Goal: Complete application form

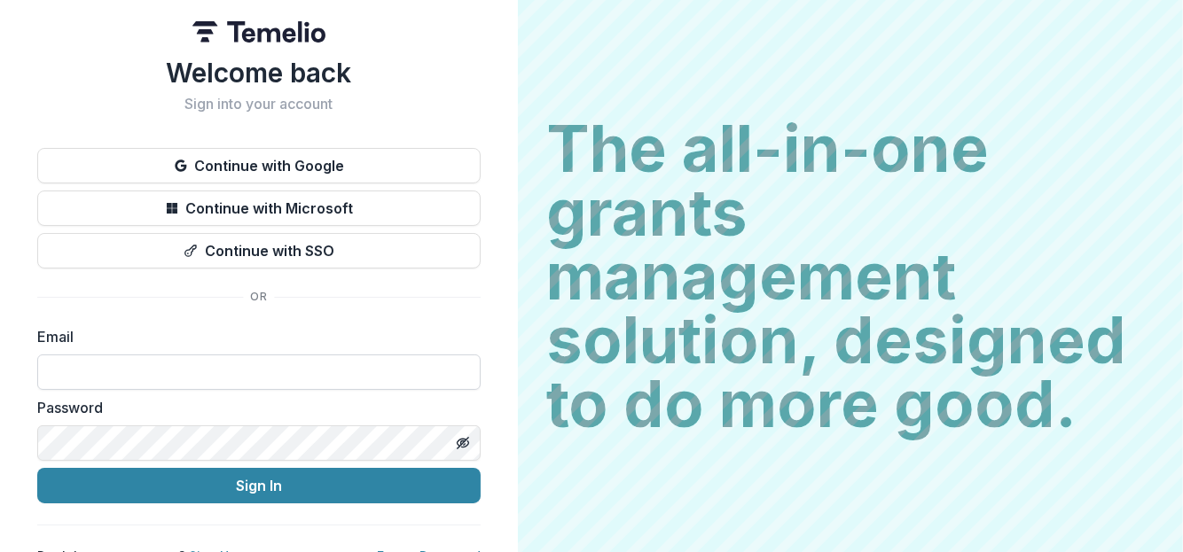
click at [117, 371] on input at bounding box center [258, 372] width 443 height 35
click at [37, 468] on button "Sign In" at bounding box center [258, 485] width 443 height 35
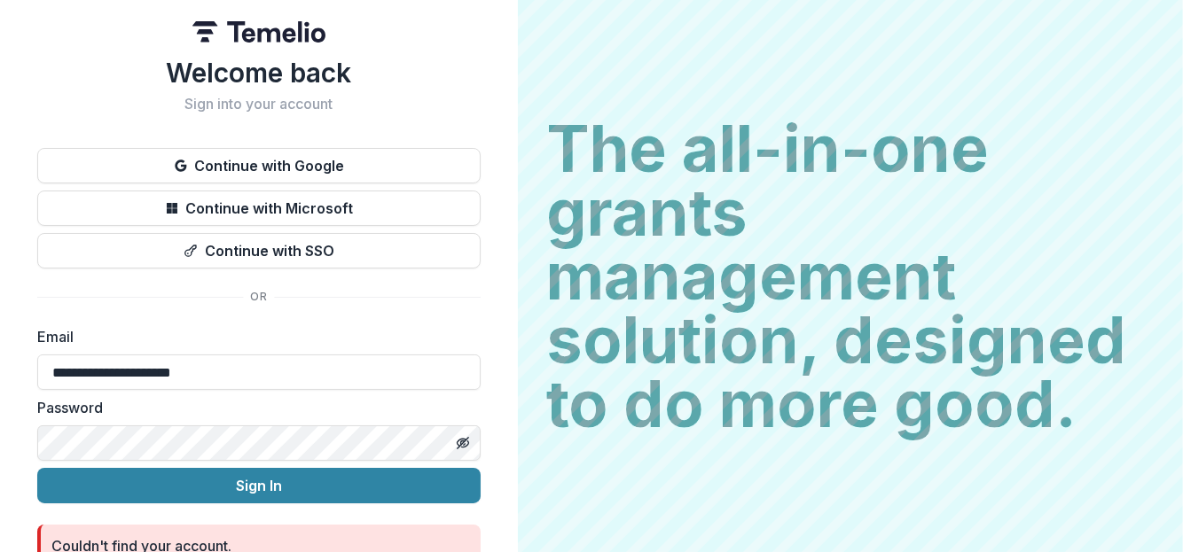
drag, startPoint x: 236, startPoint y: 371, endPoint x: 0, endPoint y: 372, distance: 235.9
click at [0, 372] on div "**********" at bounding box center [259, 315] width 518 height 630
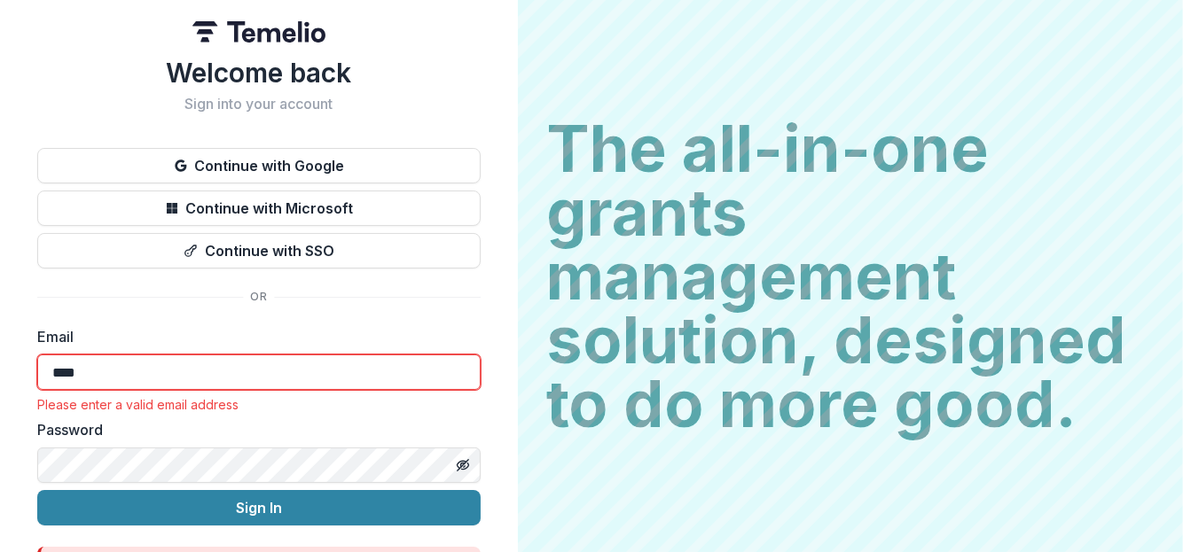
type input "**********"
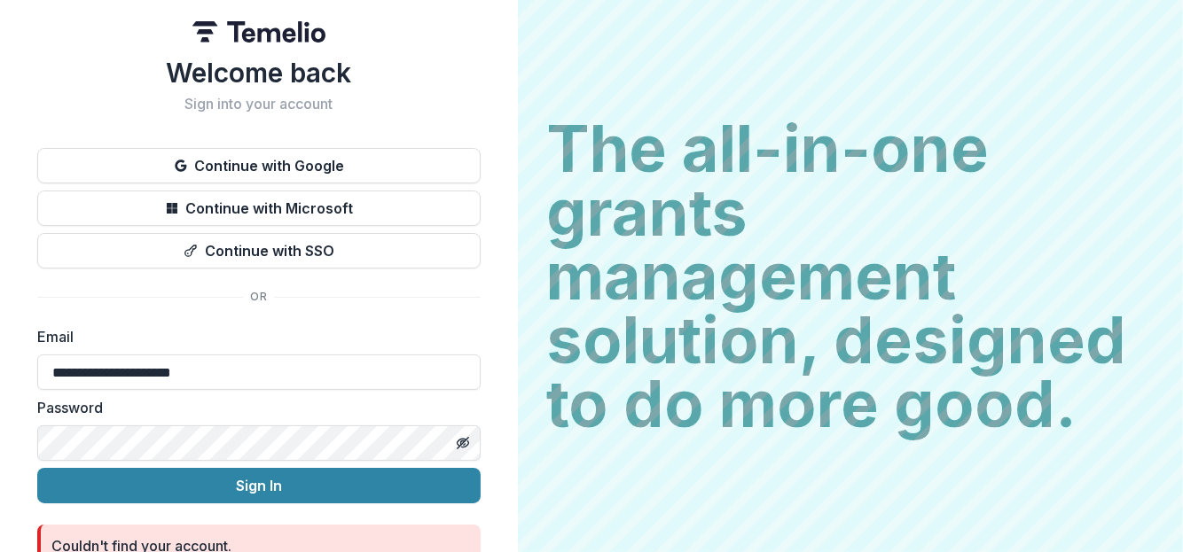
click at [0, 450] on div "**********" at bounding box center [259, 315] width 518 height 630
click at [37, 468] on button "Sign In" at bounding box center [258, 485] width 443 height 35
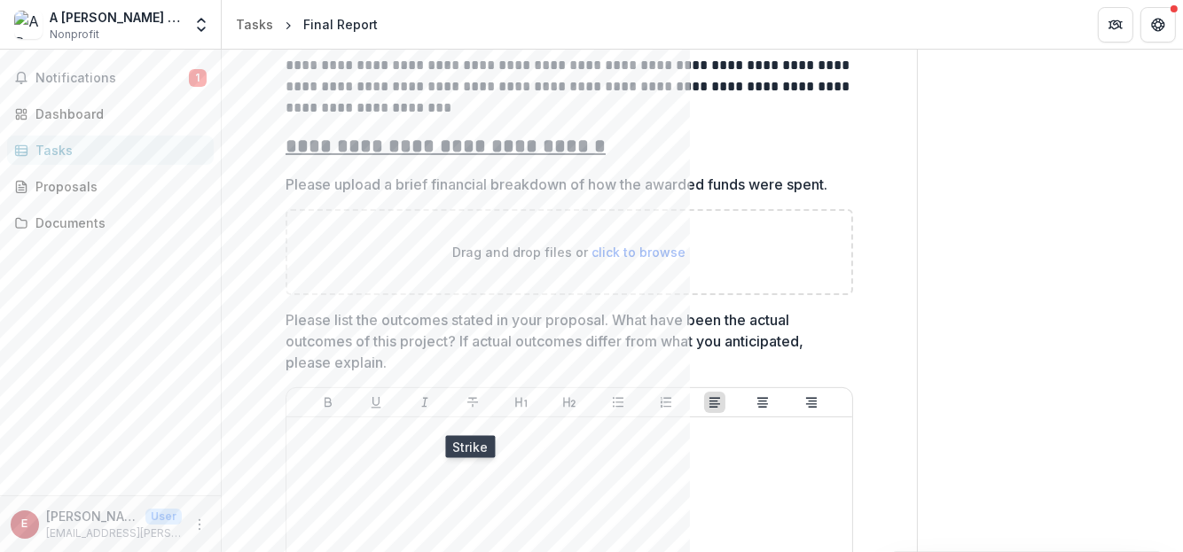
scroll to position [442, 0]
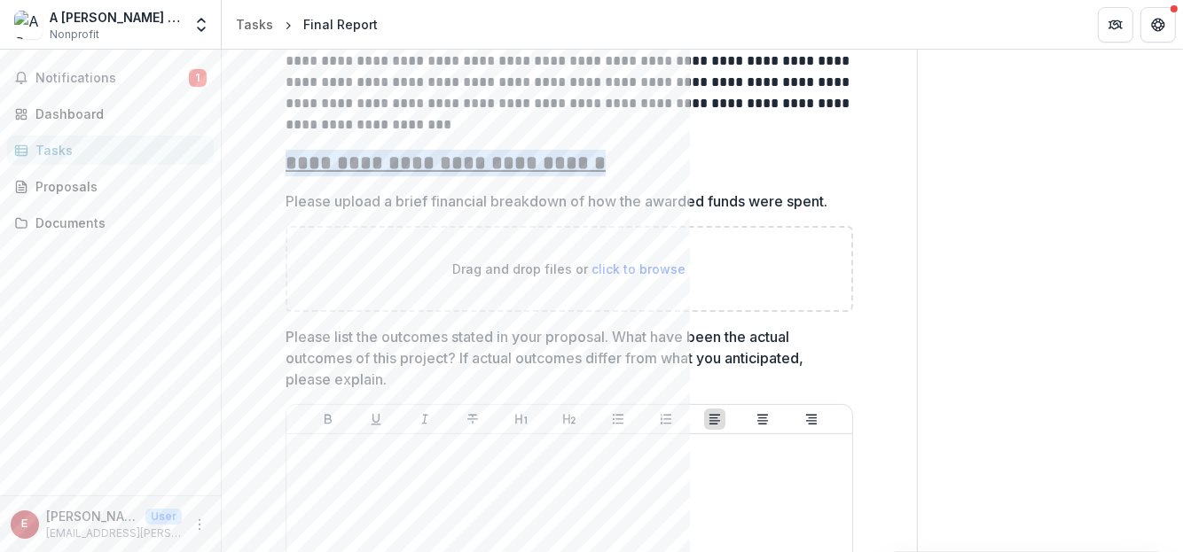
drag, startPoint x: 275, startPoint y: 162, endPoint x: 599, endPoint y: 172, distance: 323.8
copy u "**********"
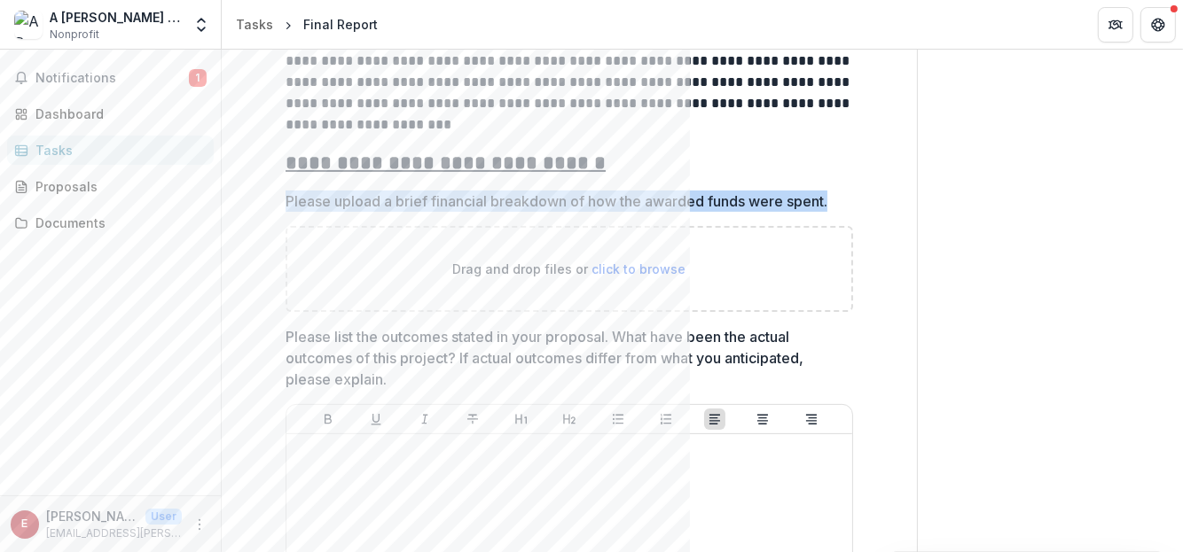
drag, startPoint x: 279, startPoint y: 202, endPoint x: 835, endPoint y: 195, distance: 556.0
drag, startPoint x: 812, startPoint y: 202, endPoint x: 510, endPoint y: 208, distance: 302.4
click at [510, 208] on p "Please upload a brief financial breakdown of how the awarded funds were spent." at bounding box center [557, 201] width 542 height 21
copy p "Please upload a brief financial breakdown of how the awarded funds were spent."
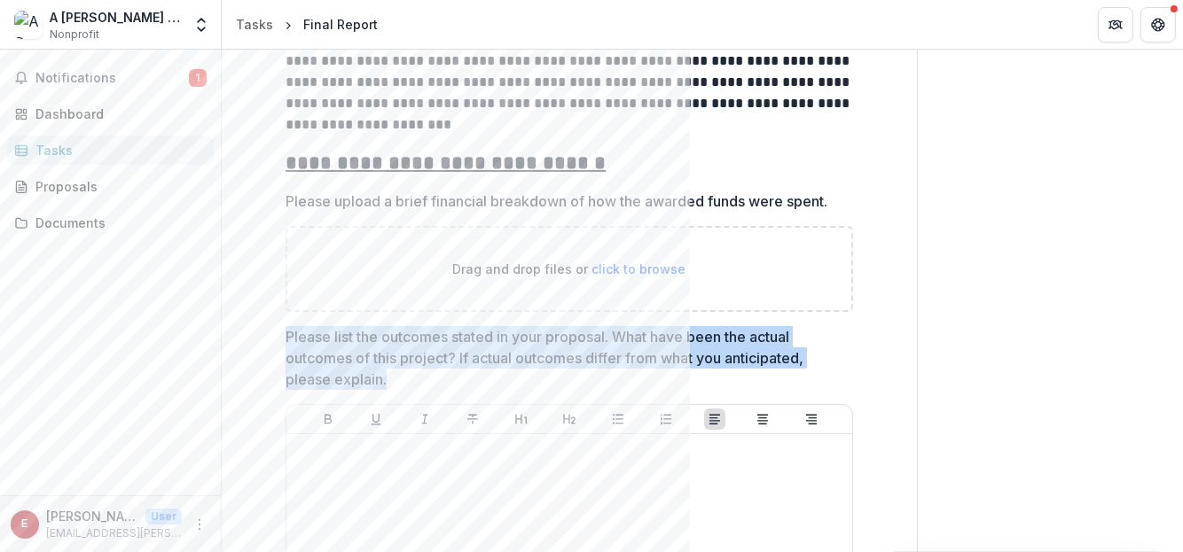
drag, startPoint x: 386, startPoint y: 380, endPoint x: 284, endPoint y: 341, distance: 109.2
click at [286, 341] on p "Please list the outcomes stated in your proposal. What have been the actual out…" at bounding box center [564, 358] width 557 height 64
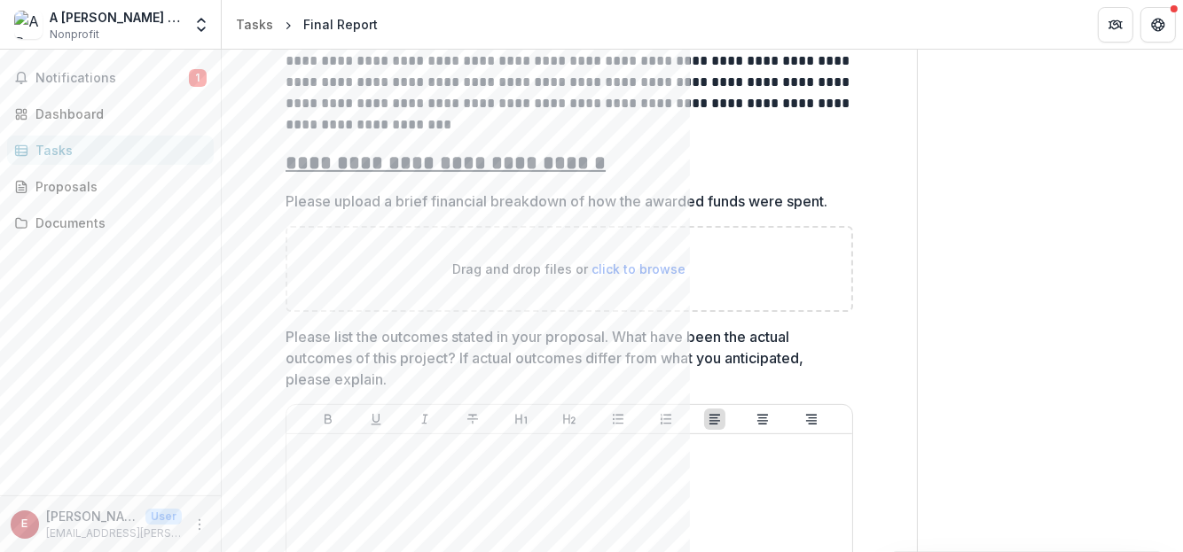
drag, startPoint x: 307, startPoint y: 346, endPoint x: 323, endPoint y: 375, distance: 33.3
click at [312, 369] on p "Please list the outcomes stated in your proposal. What have been the actual out…" at bounding box center [564, 358] width 557 height 64
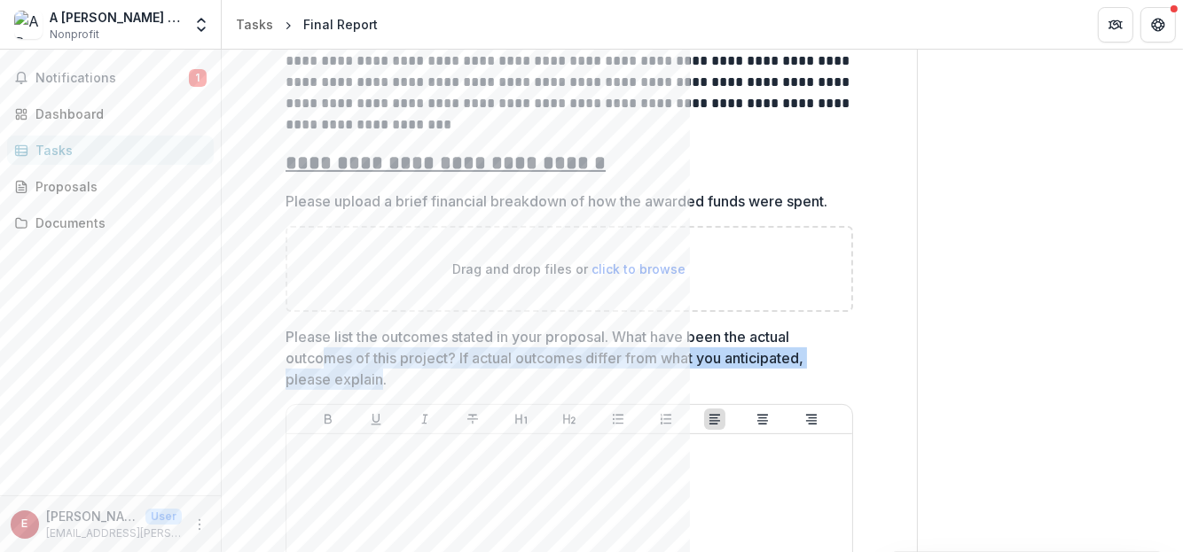
drag, startPoint x: 381, startPoint y: 378, endPoint x: 317, endPoint y: 361, distance: 66.0
click at [317, 361] on p "Please list the outcomes stated in your proposal. What have been the actual out…" at bounding box center [564, 358] width 557 height 64
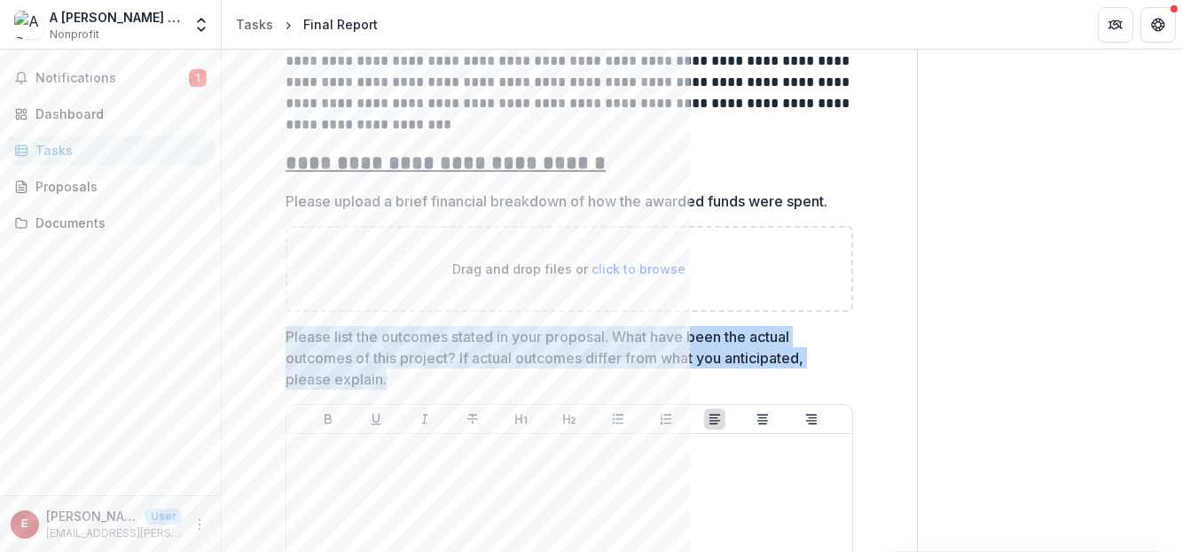
drag, startPoint x: 285, startPoint y: 334, endPoint x: 395, endPoint y: 383, distance: 120.3
click at [395, 383] on p "Please list the outcomes stated in your proposal. What have been the actual out…" at bounding box center [564, 358] width 557 height 64
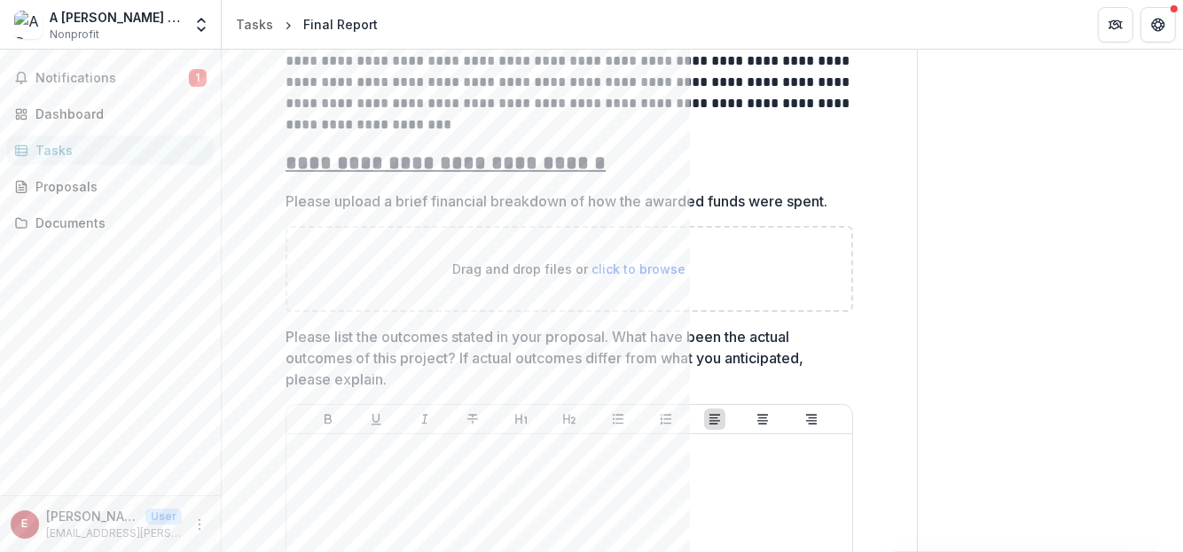
click at [344, 362] on p "Please list the outcomes stated in your proposal. What have been the actual out…" at bounding box center [564, 358] width 557 height 64
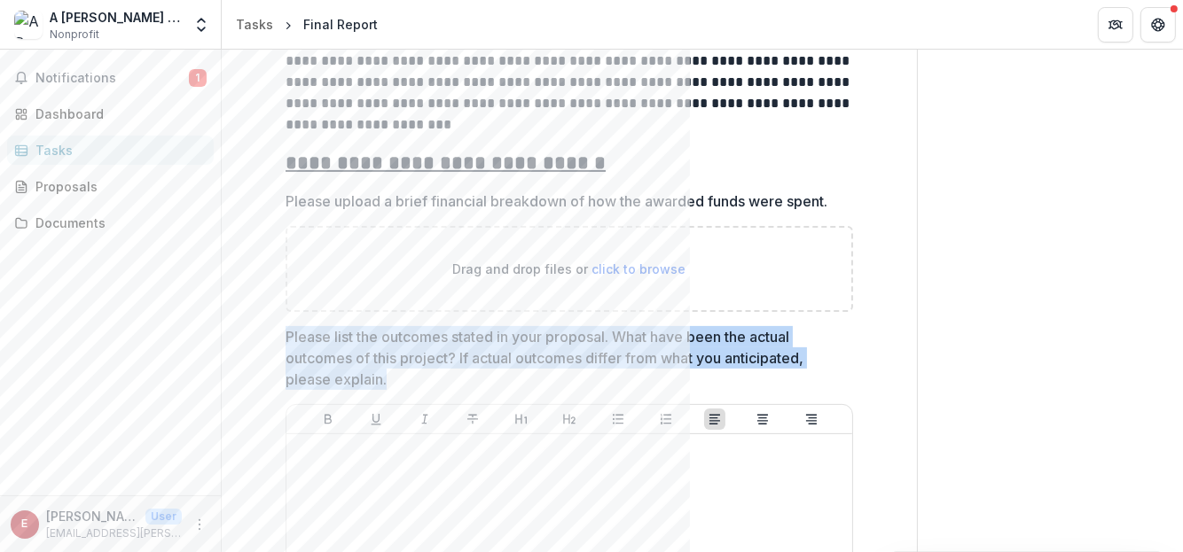
click at [344, 362] on p "Please list the outcomes stated in your proposal. What have been the actual out…" at bounding box center [564, 358] width 557 height 64
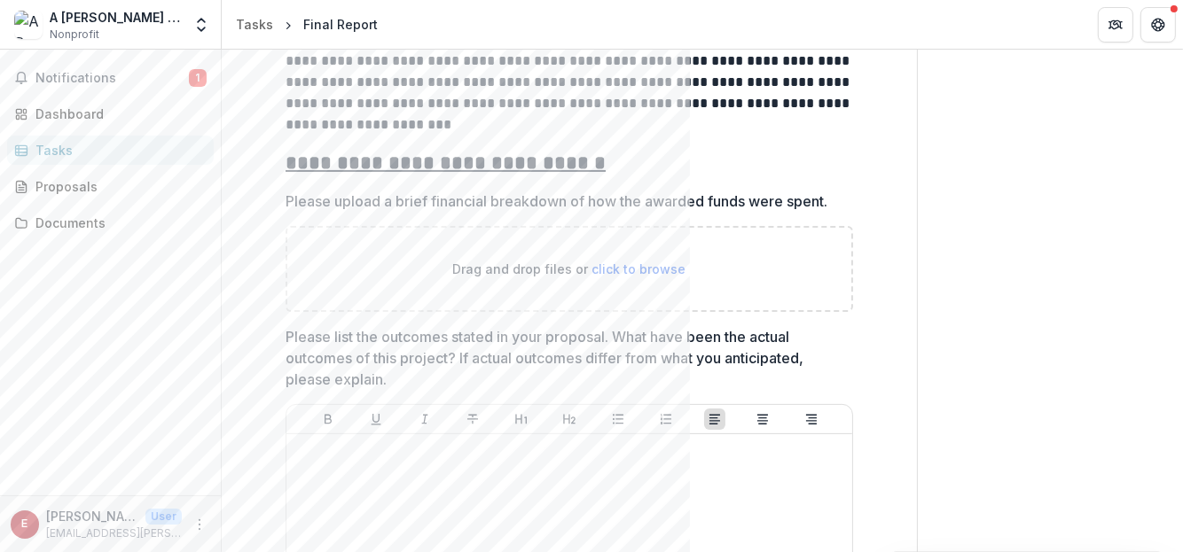
click at [344, 362] on p "Please list the outcomes stated in your proposal. What have been the actual out…" at bounding box center [564, 358] width 557 height 64
drag, startPoint x: 344, startPoint y: 362, endPoint x: 385, endPoint y: 380, distance: 44.5
click at [385, 380] on p "Please list the outcomes stated in your proposal. What have been the actual out…" at bounding box center [564, 358] width 557 height 64
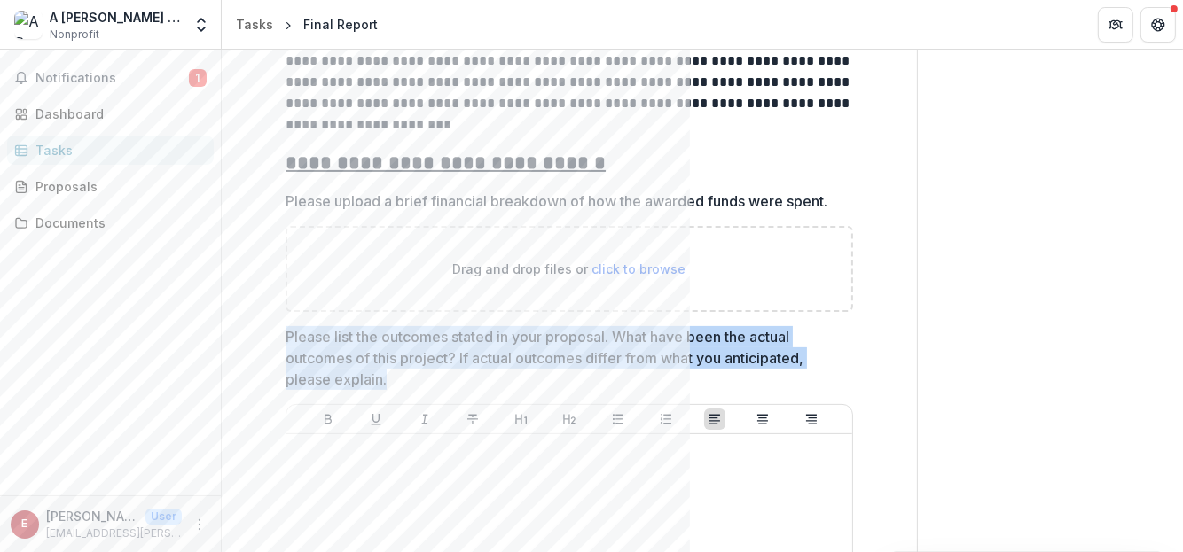
drag, startPoint x: 385, startPoint y: 380, endPoint x: 299, endPoint y: 340, distance: 94.8
click at [299, 340] on p "Please list the outcomes stated in your proposal. What have been the actual out…" at bounding box center [564, 358] width 557 height 64
drag, startPoint x: 287, startPoint y: 333, endPoint x: 810, endPoint y: 359, distance: 522.9
click at [810, 359] on p "Please list the outcomes stated in your proposal. What have been the actual out…" at bounding box center [564, 358] width 557 height 64
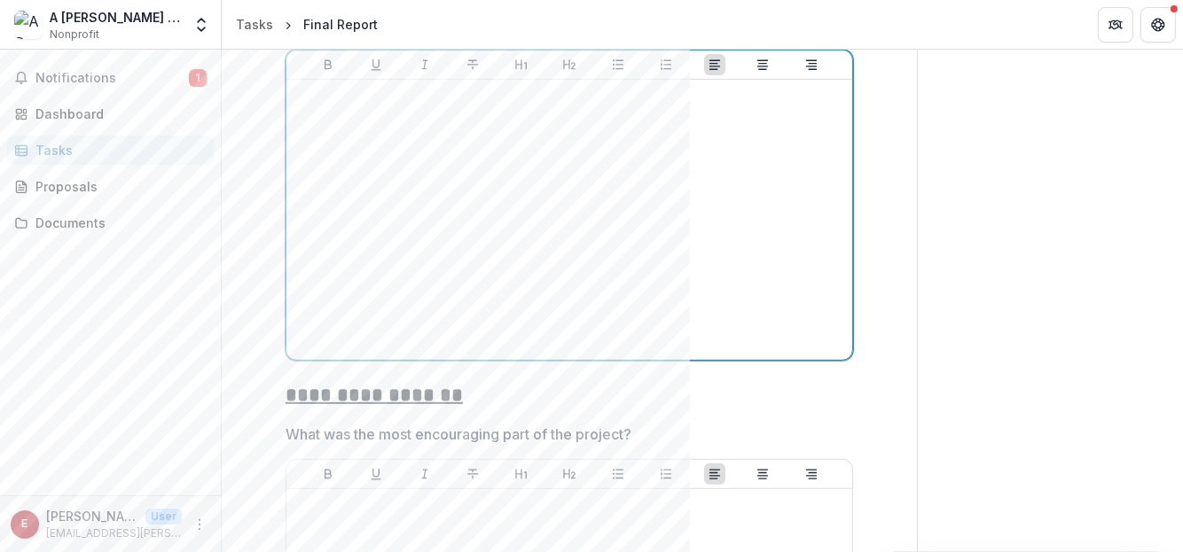
scroll to position [621, 0]
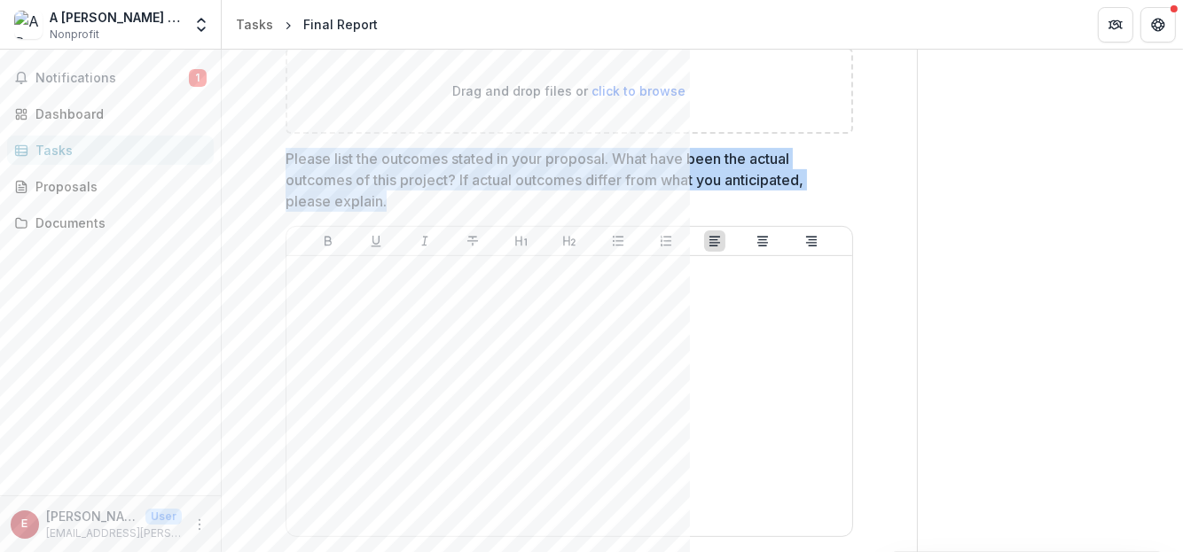
drag, startPoint x: 278, startPoint y: 151, endPoint x: 388, endPoint y: 201, distance: 121.8
copy p "Please list the outcomes stated in your proposal. What have been the actual out…"
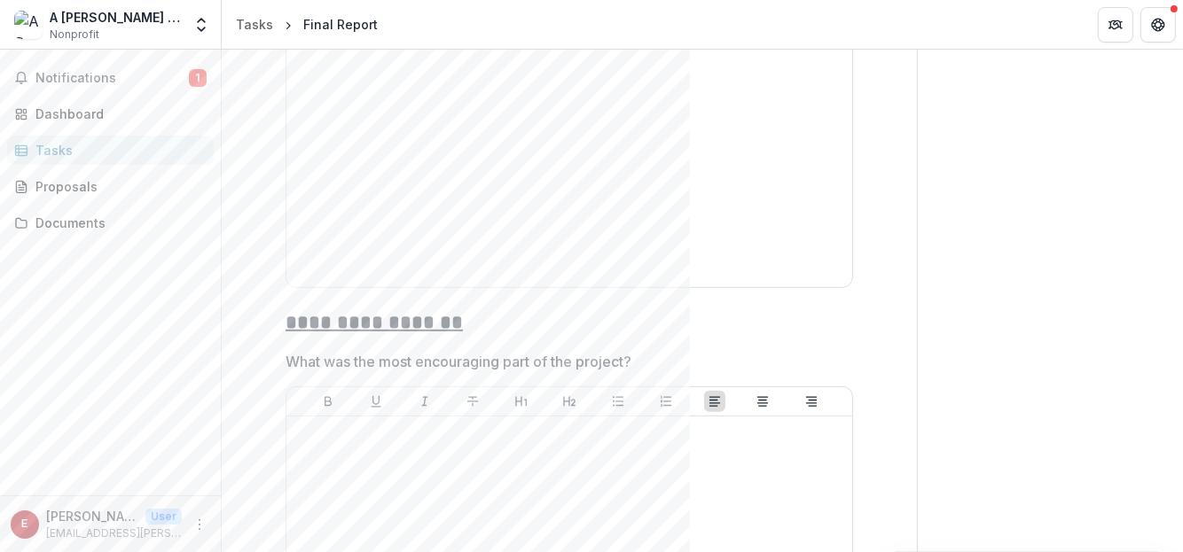
scroll to position [975, 0]
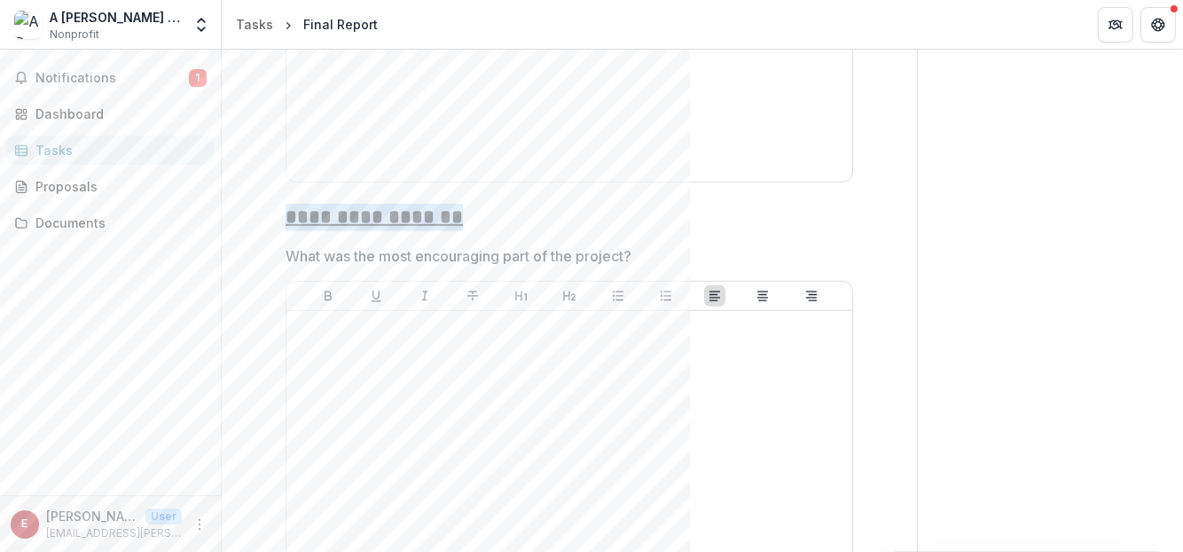
drag, startPoint x: 284, startPoint y: 212, endPoint x: 467, endPoint y: 224, distance: 184.0
click at [467, 224] on h2 "**********" at bounding box center [569, 217] width 567 height 27
copy u "**********"
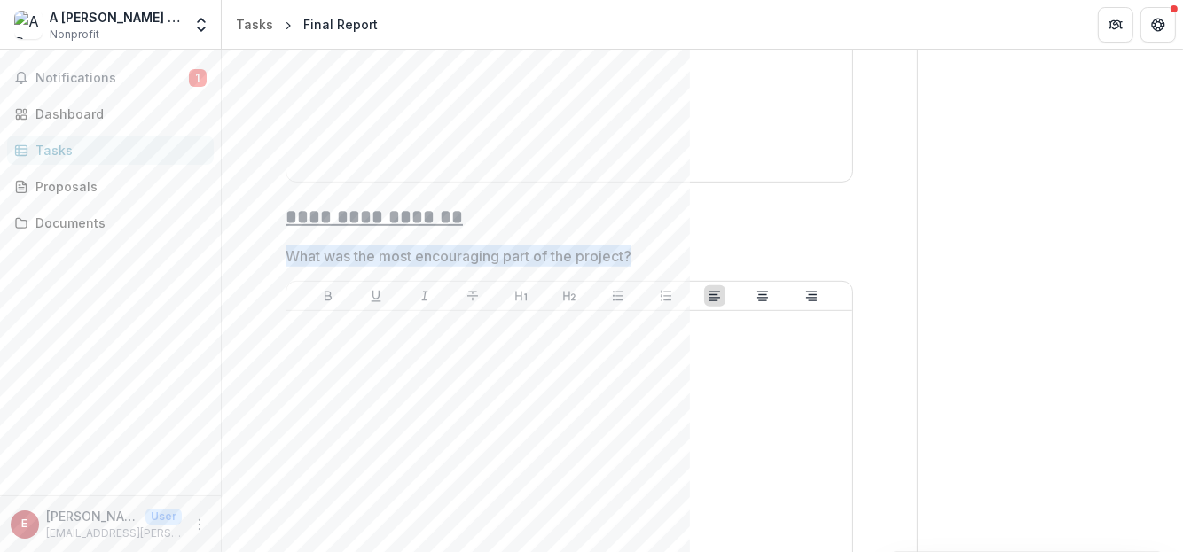
drag, startPoint x: 284, startPoint y: 249, endPoint x: 637, endPoint y: 255, distance: 353.0
click at [637, 255] on span "What was the most encouraging part of the project?" at bounding box center [564, 256] width 557 height 21
drag, startPoint x: 615, startPoint y: 255, endPoint x: 289, endPoint y: 255, distance: 326.3
click at [289, 255] on span "What was the most encouraging part of the project?" at bounding box center [564, 256] width 557 height 21
click at [301, 254] on p "What was the most encouraging part of the project?" at bounding box center [459, 256] width 346 height 21
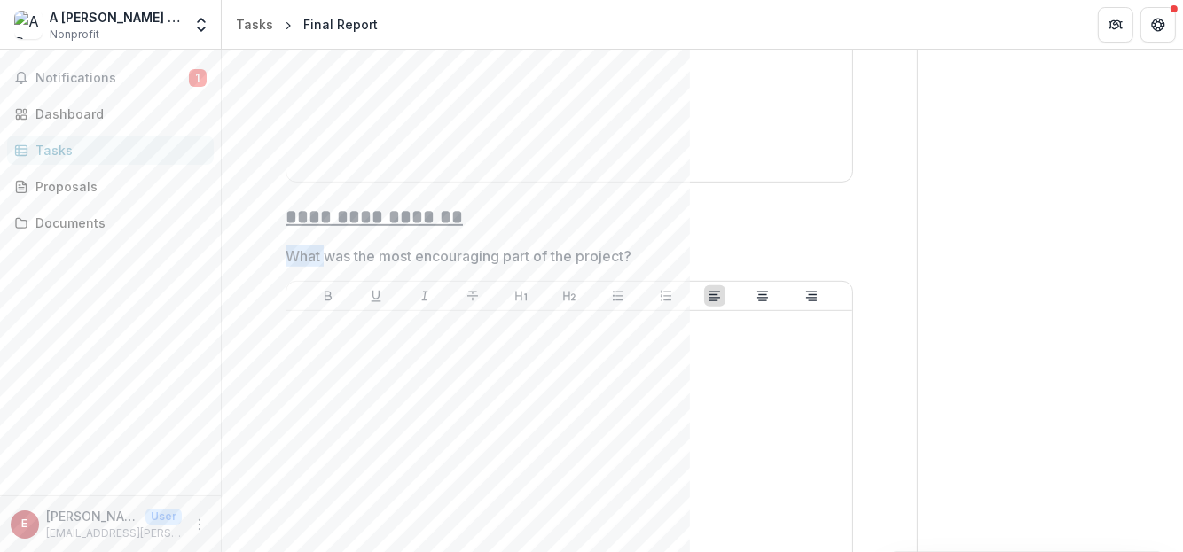
click at [301, 254] on p "What was the most encouraging part of the project?" at bounding box center [459, 256] width 346 height 21
click at [286, 254] on p "What was the most encouraging part of the project?" at bounding box center [459, 256] width 346 height 21
drag, startPoint x: 314, startPoint y: 254, endPoint x: 652, endPoint y: 259, distance: 337.9
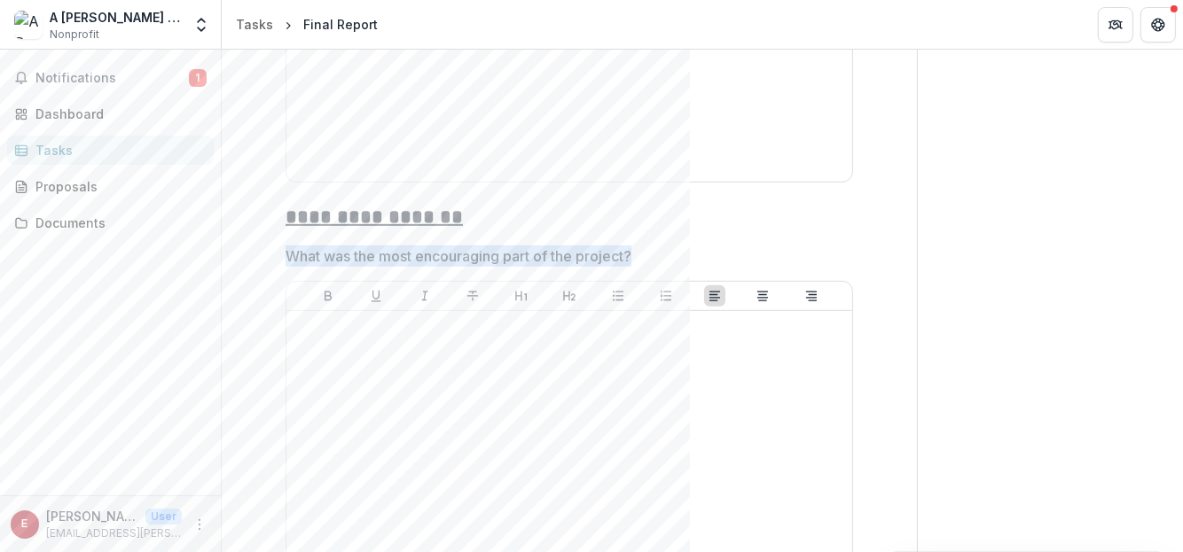
click at [652, 259] on span "What was the most encouraging part of the project?" at bounding box center [564, 256] width 557 height 21
drag, startPoint x: 619, startPoint y: 254, endPoint x: 275, endPoint y: 251, distance: 344.1
copy p "What was the most encouraging part of the project?"
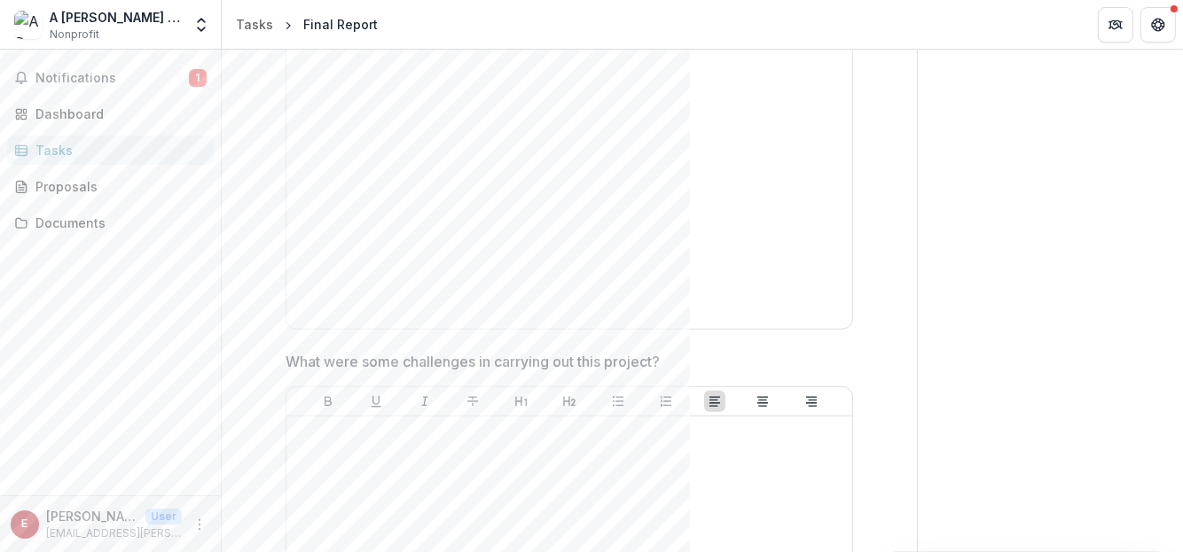
scroll to position [1241, 0]
drag, startPoint x: 285, startPoint y: 355, endPoint x: 599, endPoint y: 364, distance: 314.9
click at [599, 364] on p "What were some challenges in carrying out this project?" at bounding box center [473, 358] width 374 height 21
drag, startPoint x: 278, startPoint y: 348, endPoint x: 658, endPoint y: 366, distance: 379.9
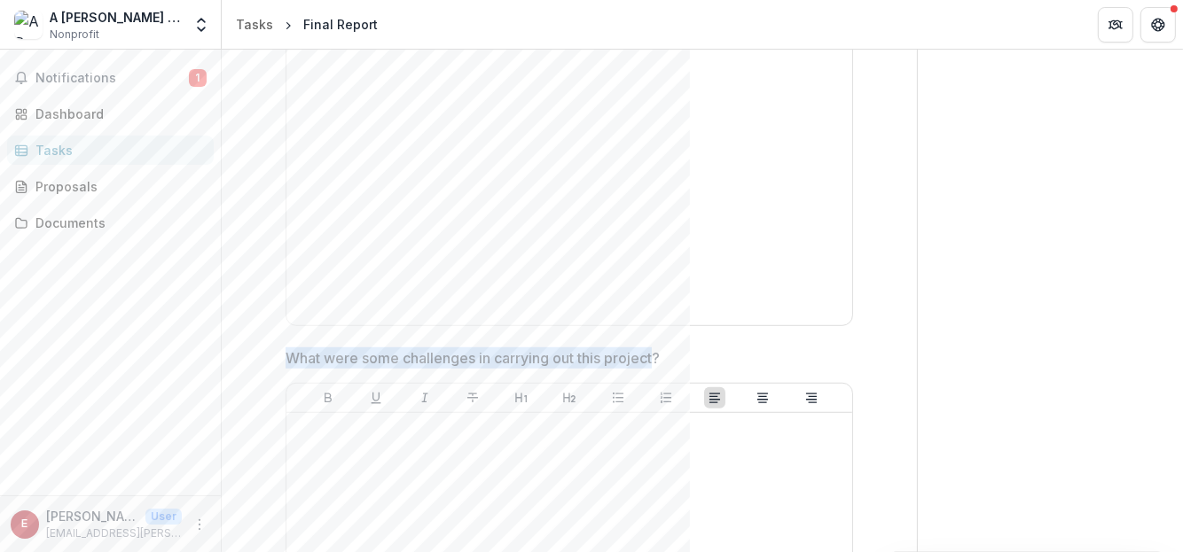
copy p "What were some challenges in carrying out this project"
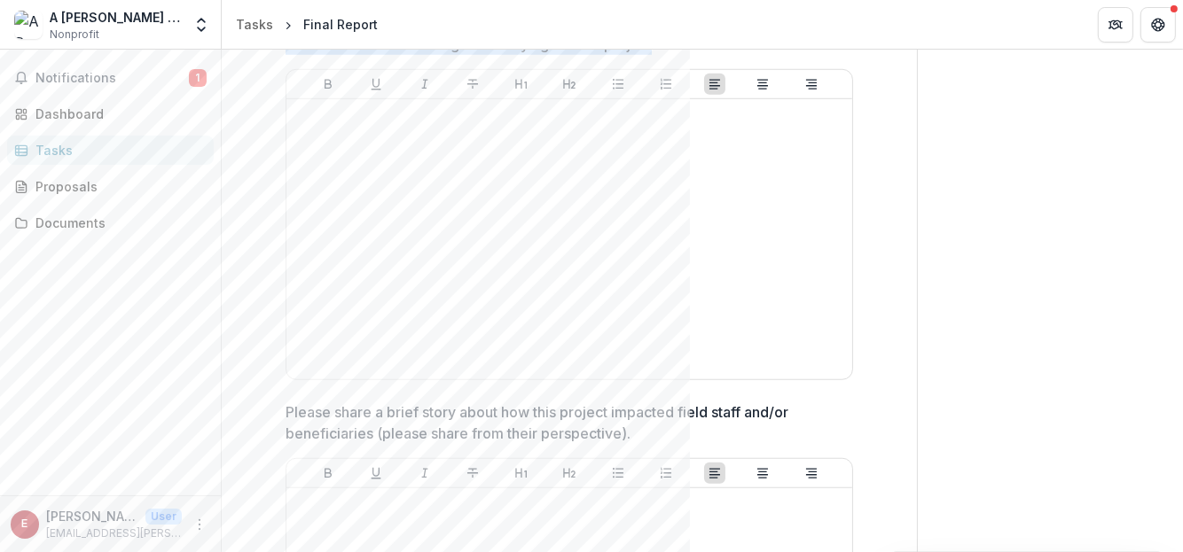
scroll to position [1595, 0]
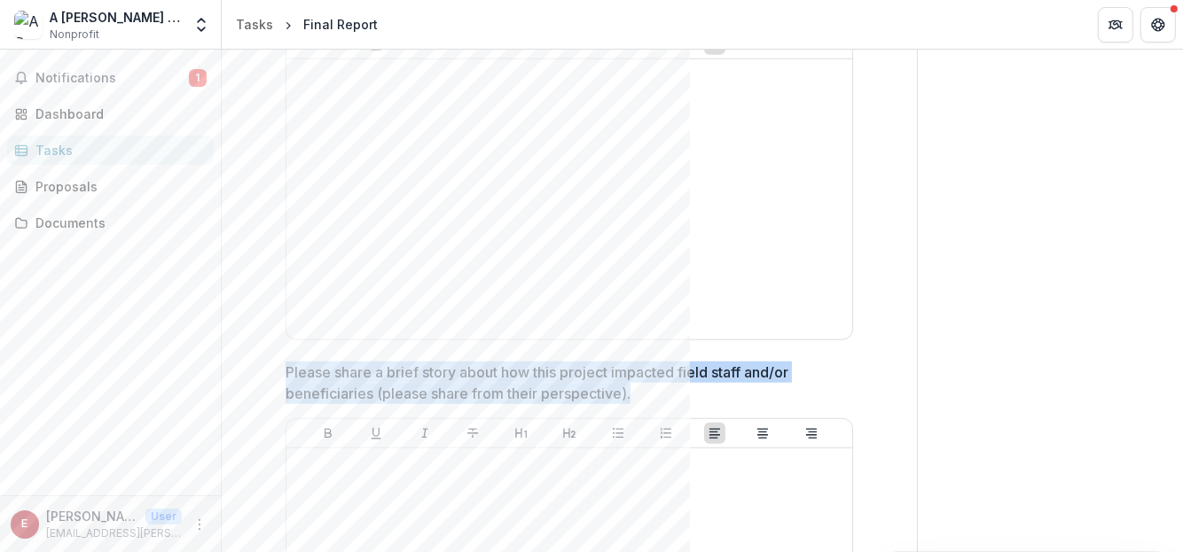
drag, startPoint x: 629, startPoint y: 390, endPoint x: 282, endPoint y: 370, distance: 347.3
click at [286, 370] on p "Please share a brief story about how this project impacted field staff and/or b…" at bounding box center [564, 383] width 557 height 43
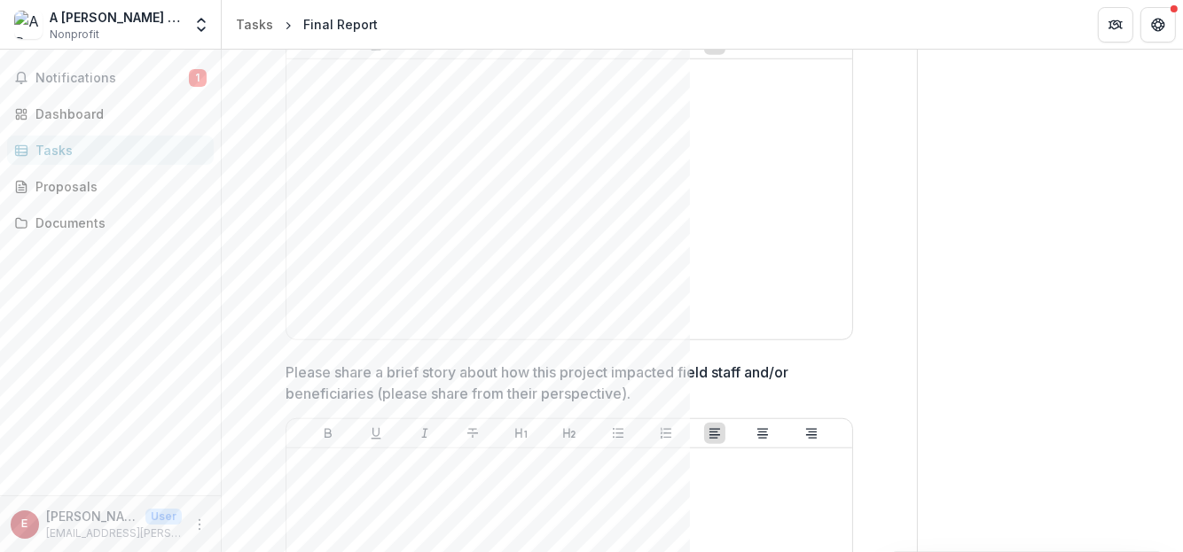
click at [290, 370] on p "Please share a brief story about how this project impacted field staff and/or b…" at bounding box center [564, 383] width 557 height 43
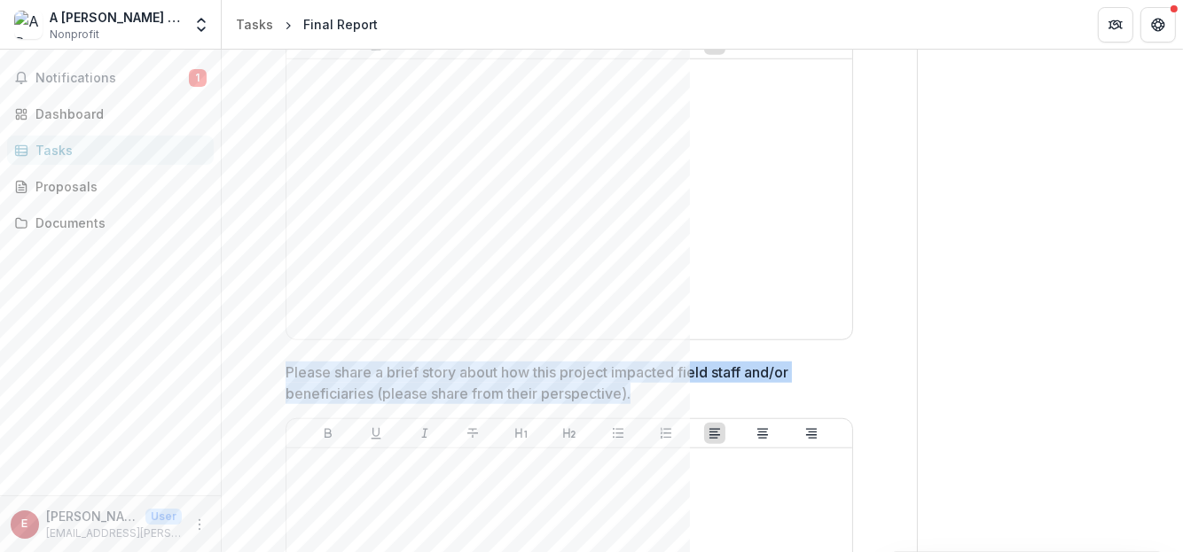
drag, startPoint x: 285, startPoint y: 368, endPoint x: 683, endPoint y: 397, distance: 399.2
click at [683, 397] on p "Please share a brief story about how this project impacted field staff and/or b…" at bounding box center [564, 383] width 557 height 43
drag, startPoint x: 307, startPoint y: 375, endPoint x: 662, endPoint y: 393, distance: 356.0
copy p "Please share a brief story about how this project impacted field staff and/or b…"
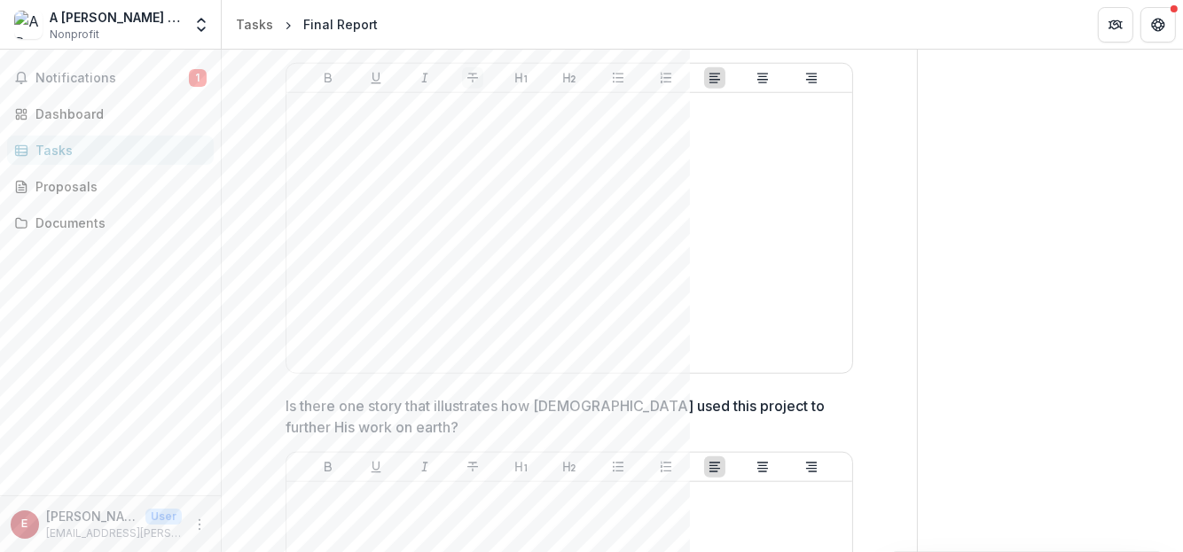
scroll to position [2039, 0]
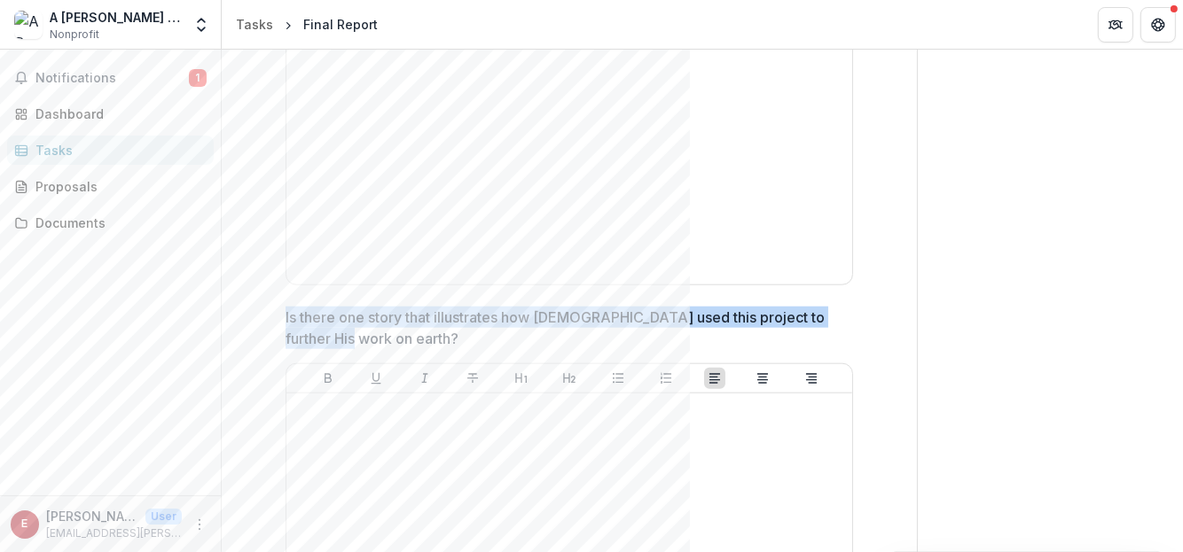
drag, startPoint x: 280, startPoint y: 313, endPoint x: 347, endPoint y: 333, distance: 69.3
copy p "Is there one story that illustrates how [DEMOGRAPHIC_DATA] used this project to…"
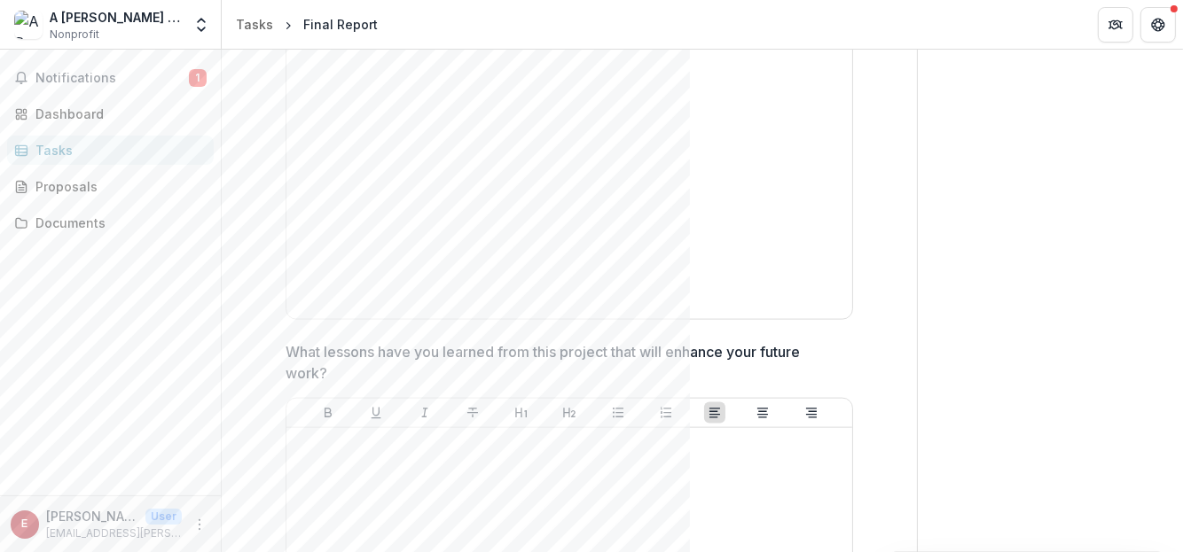
scroll to position [2483, 0]
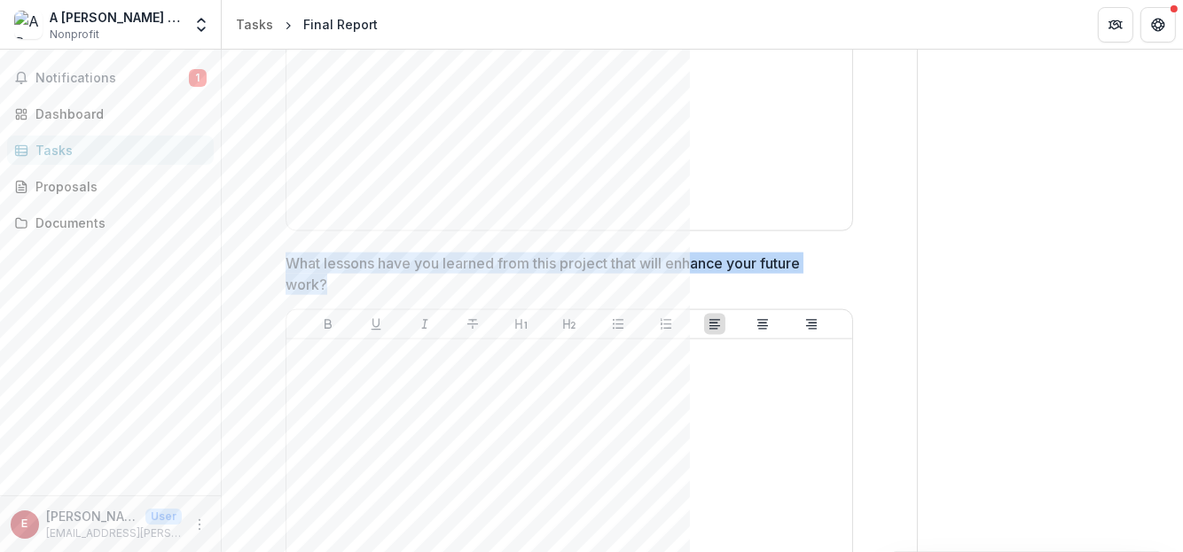
drag, startPoint x: 286, startPoint y: 257, endPoint x: 335, endPoint y: 277, distance: 52.5
click at [335, 277] on p "What lessons have you learned from this project that will enhance your future w…" at bounding box center [564, 274] width 557 height 43
drag, startPoint x: 288, startPoint y: 259, endPoint x: 328, endPoint y: 273, distance: 42.3
click at [328, 273] on p "What lessons have you learned from this project that will enhance your future w…" at bounding box center [564, 274] width 557 height 43
drag, startPoint x: 288, startPoint y: 254, endPoint x: 329, endPoint y: 273, distance: 45.2
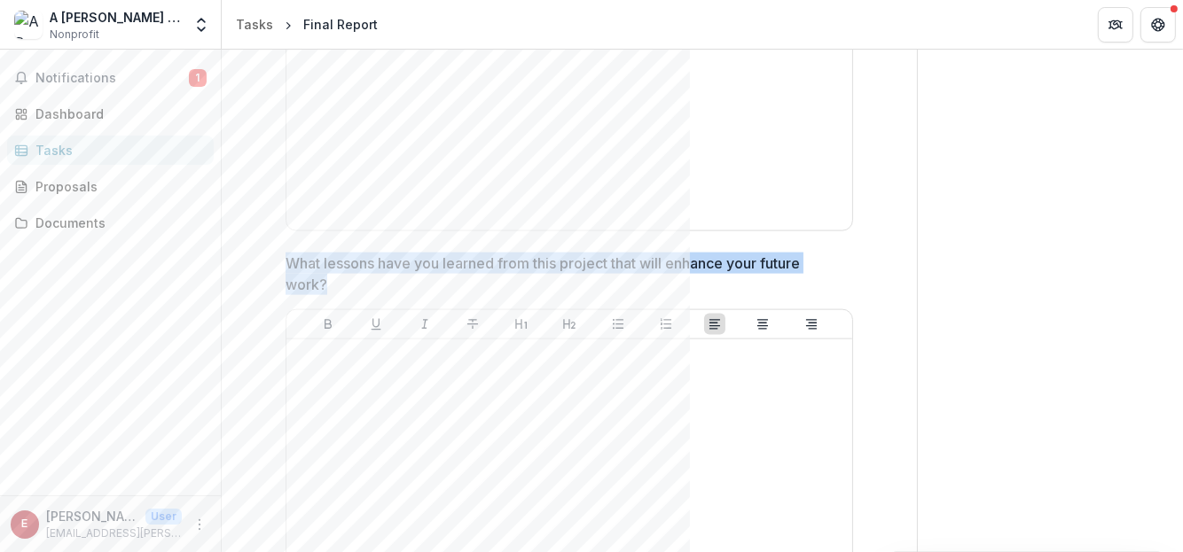
click at [329, 273] on p "What lessons have you learned from this project that will enhance your future w…" at bounding box center [564, 274] width 557 height 43
drag, startPoint x: 314, startPoint y: 270, endPoint x: 340, endPoint y: 279, distance: 27.5
click at [340, 280] on p "What lessons have you learned from this project that will enhance your future w…" at bounding box center [564, 274] width 557 height 43
drag, startPoint x: 309, startPoint y: 279, endPoint x: 340, endPoint y: 295, distance: 34.9
click at [340, 295] on div "What lessons have you learned from this project that will enhance your future w…" at bounding box center [569, 440] width 567 height 375
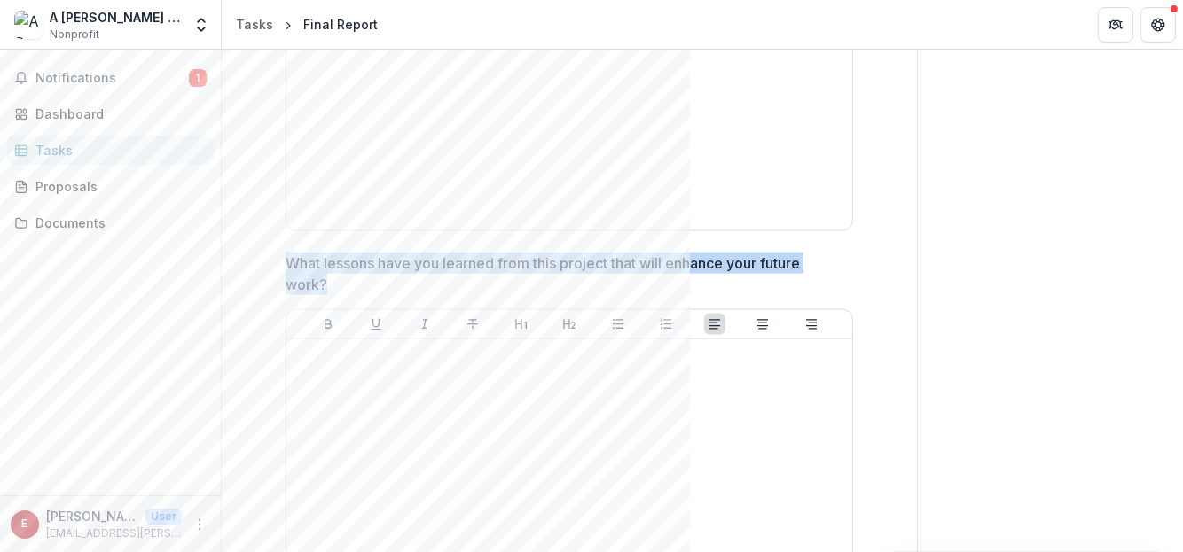
copy p "What lessons have you learned from this project that will enhance your future w…"
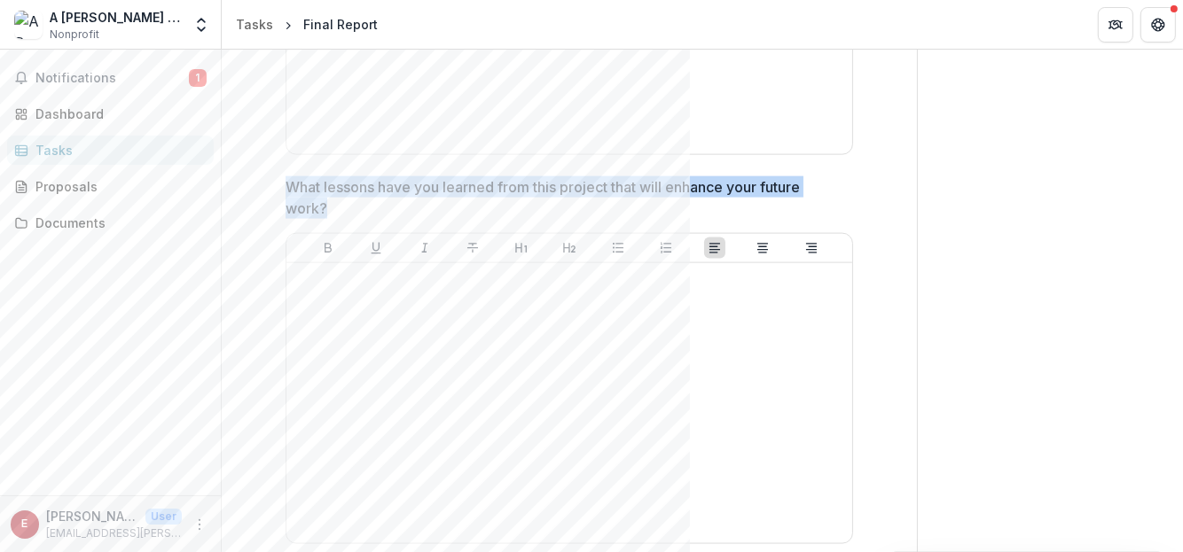
scroll to position [2837, 0]
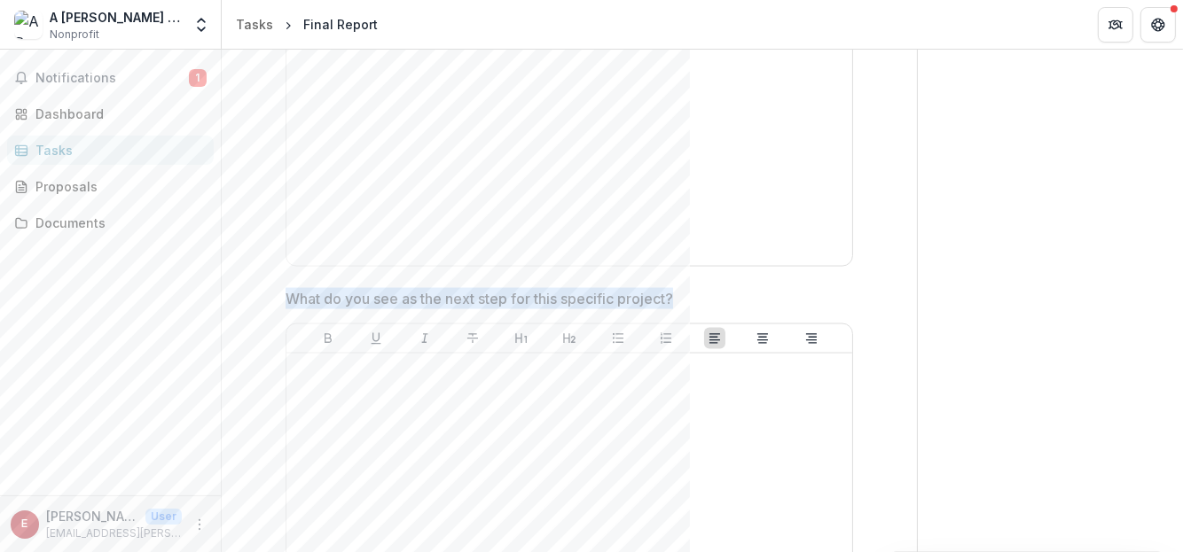
drag, startPoint x: 280, startPoint y: 287, endPoint x: 723, endPoint y: 287, distance: 442.5
copy p "What do you see as the next step for this specific project?"
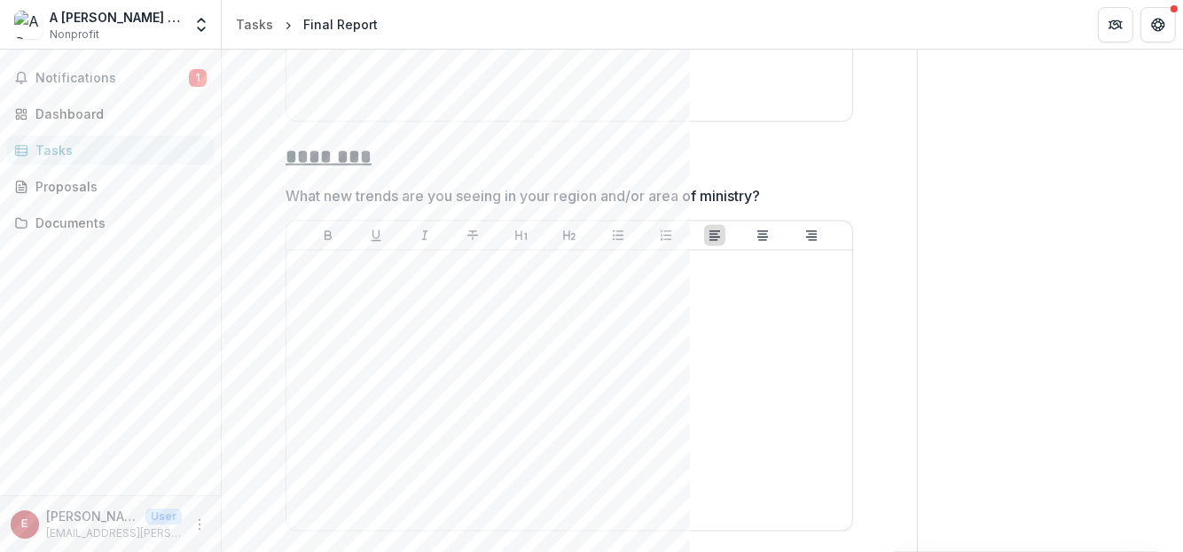
scroll to position [3369, 0]
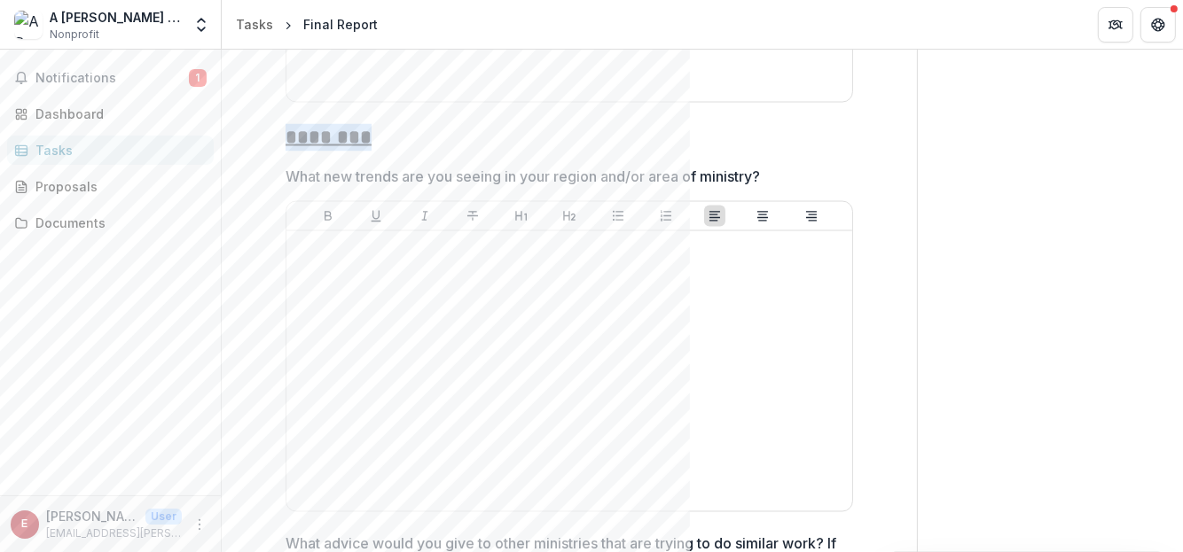
drag, startPoint x: 272, startPoint y: 131, endPoint x: 430, endPoint y: 142, distance: 158.2
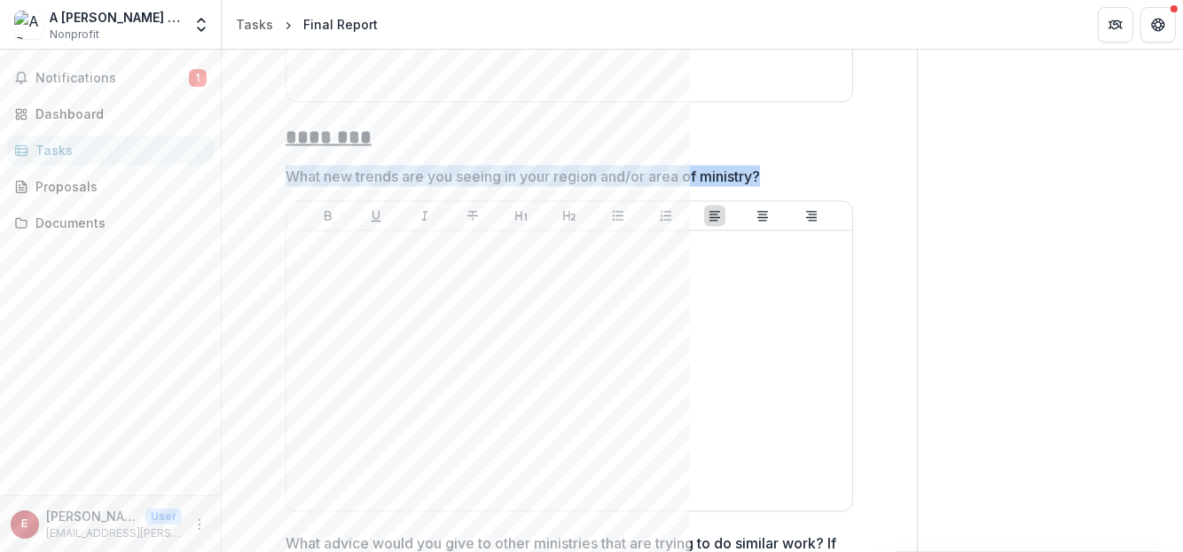
drag, startPoint x: 286, startPoint y: 167, endPoint x: 800, endPoint y: 167, distance: 514.3
click at [800, 167] on span "What new trends are you seeing in your region and/or area of ministry?" at bounding box center [564, 176] width 557 height 21
drag, startPoint x: 287, startPoint y: 170, endPoint x: 789, endPoint y: 175, distance: 501.9
click at [789, 175] on span "What new trends are you seeing in your region and/or area of ministry?" at bounding box center [564, 176] width 557 height 21
drag, startPoint x: 274, startPoint y: 169, endPoint x: 781, endPoint y: 171, distance: 507.2
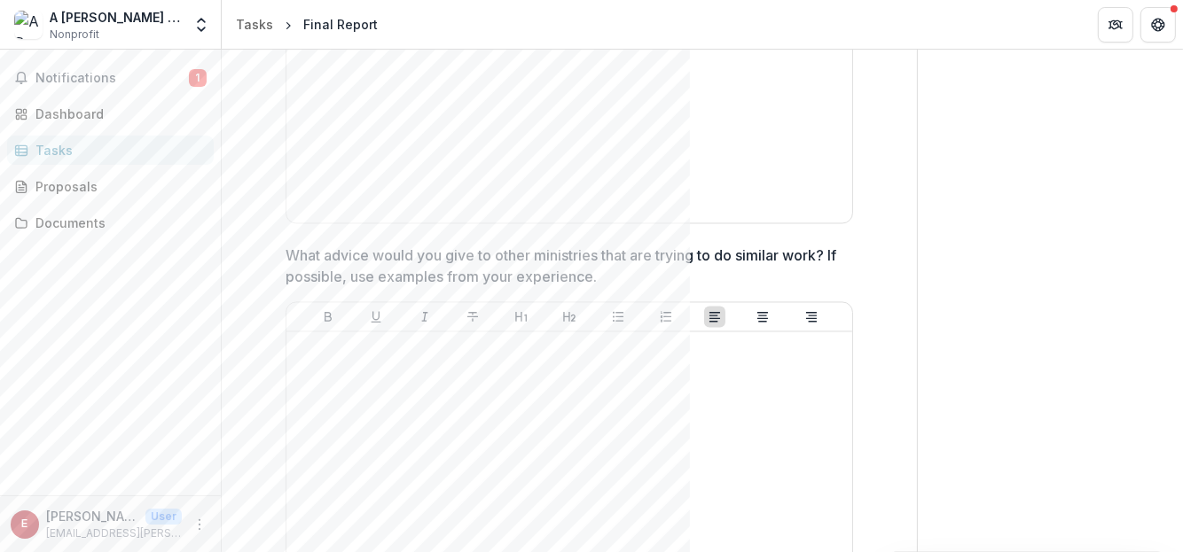
scroll to position [3724, 0]
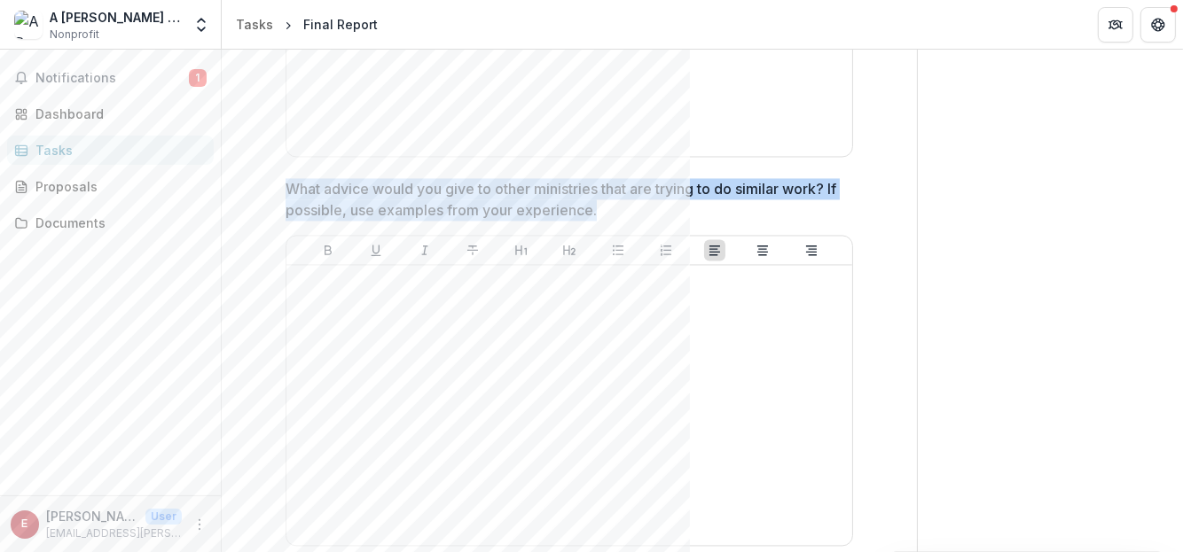
drag, startPoint x: 284, startPoint y: 178, endPoint x: 638, endPoint y: 208, distance: 355.1
click at [638, 208] on p "What advice would you give to other ministries that are trying to do similar wo…" at bounding box center [564, 199] width 557 height 43
drag, startPoint x: 621, startPoint y: 208, endPoint x: 264, endPoint y: 190, distance: 356.9
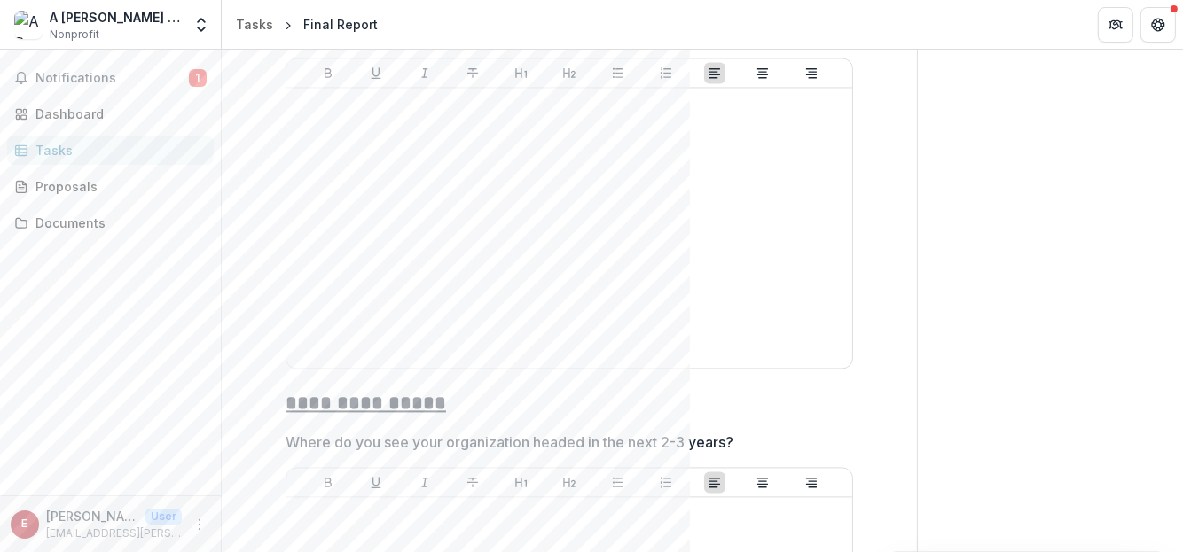
scroll to position [3990, 0]
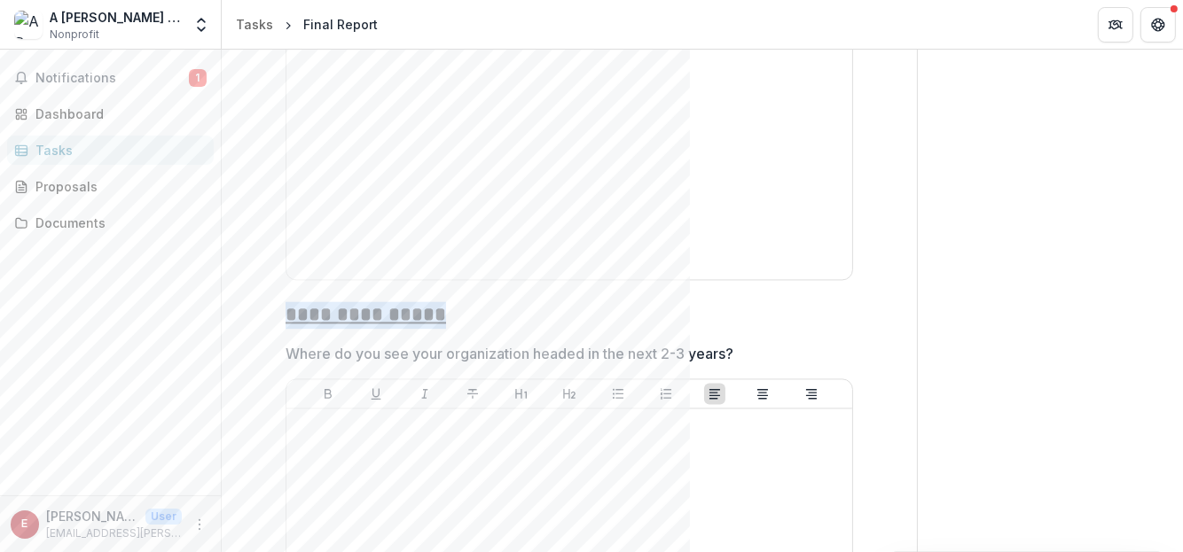
drag, startPoint x: 279, startPoint y: 313, endPoint x: 466, endPoint y: 313, distance: 186.2
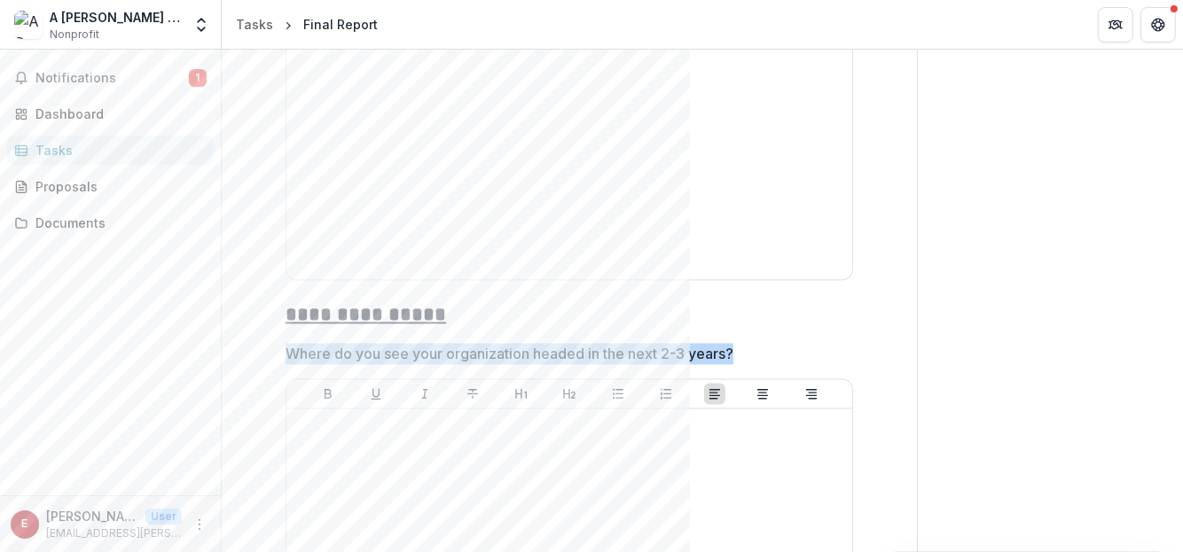
drag, startPoint x: 743, startPoint y: 348, endPoint x: 275, endPoint y: 357, distance: 468.3
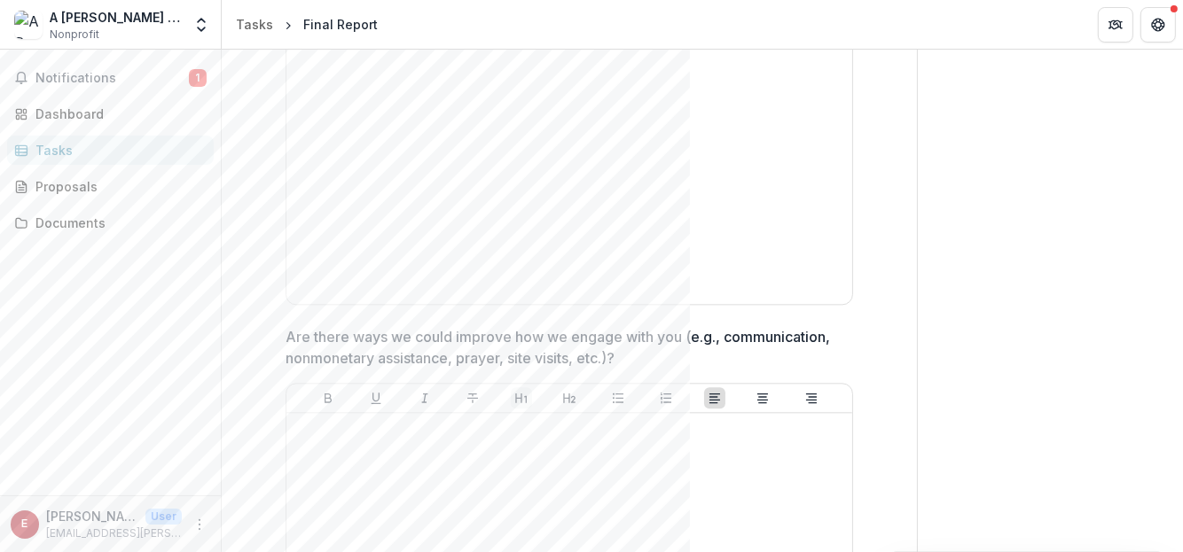
scroll to position [4434, 0]
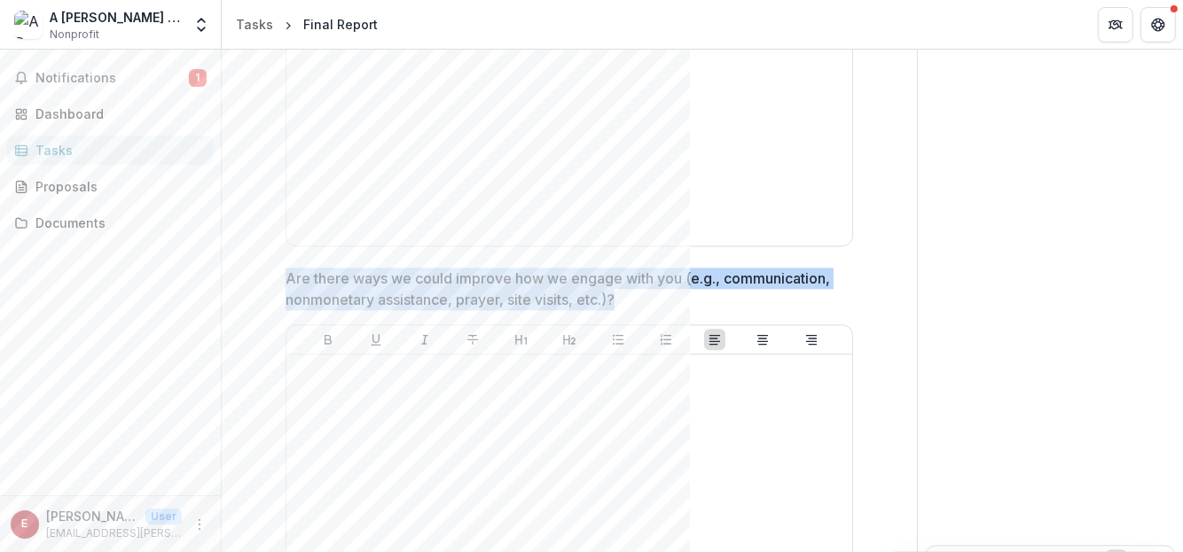
drag, startPoint x: 632, startPoint y: 290, endPoint x: 284, endPoint y: 275, distance: 348.8
click at [286, 275] on p "Are there ways we could improve how we engage with you (e.g., communication, no…" at bounding box center [564, 289] width 557 height 43
drag, startPoint x: 284, startPoint y: 270, endPoint x: 664, endPoint y: 306, distance: 382.1
click at [664, 306] on div "Are there ways we could improve how we engage with you (e.g., communication, no…" at bounding box center [569, 455] width 567 height 375
